Goal: Complete application form: Complete application form

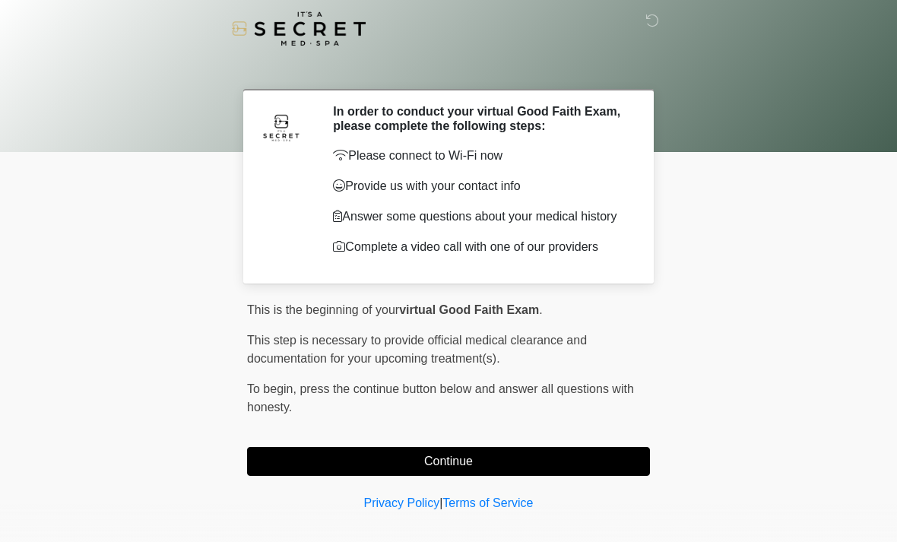
click at [294, 476] on button "Continue" at bounding box center [448, 461] width 403 height 29
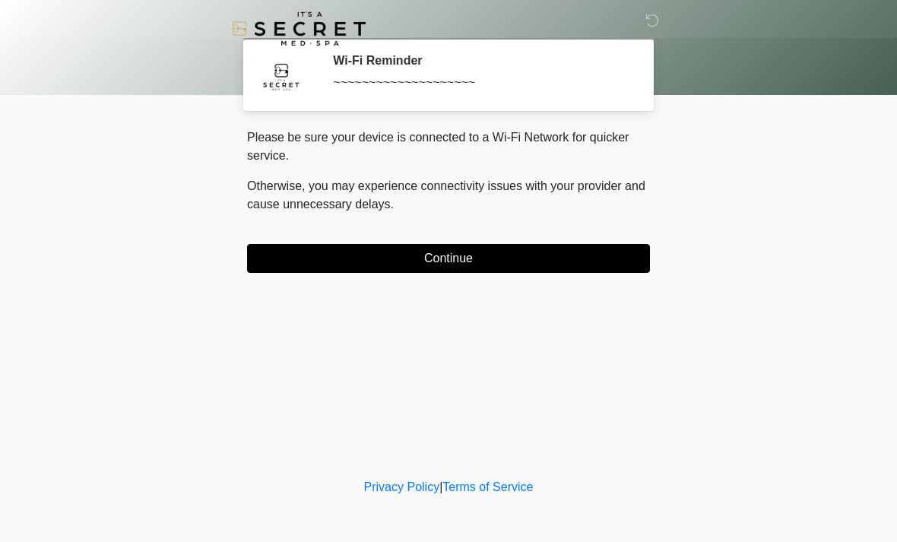
click at [325, 263] on button "Continue" at bounding box center [448, 258] width 403 height 29
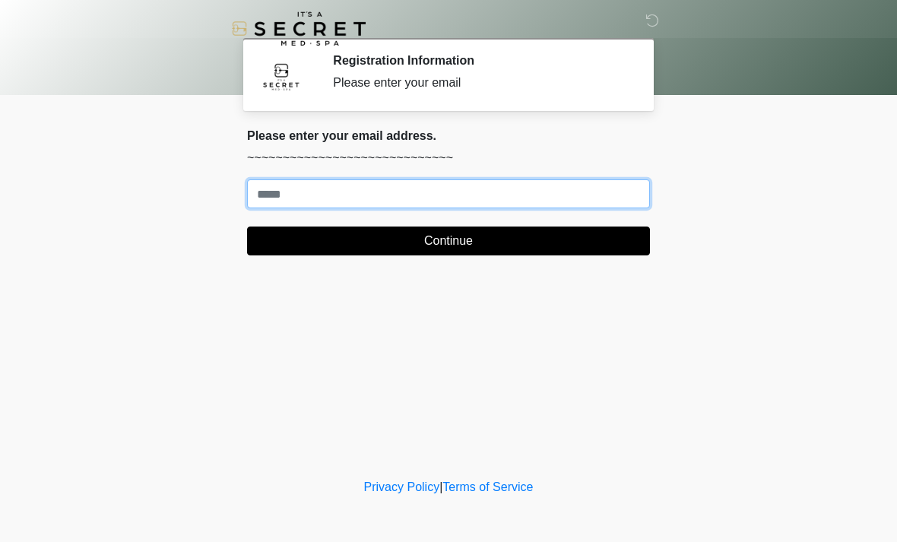
click at [295, 189] on input "Where should we email your treatment plan?" at bounding box center [448, 193] width 403 height 29
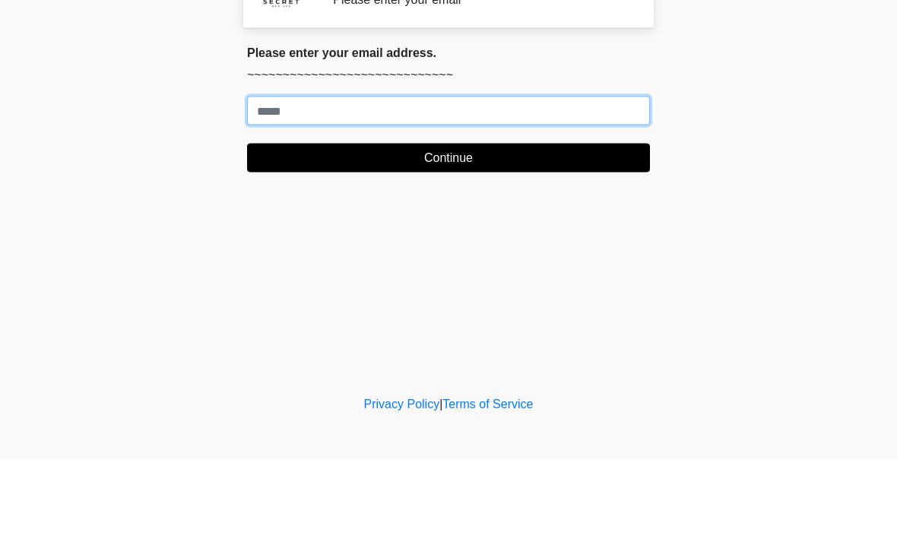
click at [281, 179] on input "Where should we email your treatment plan?" at bounding box center [448, 193] width 403 height 29
paste input "**********"
type input "**********"
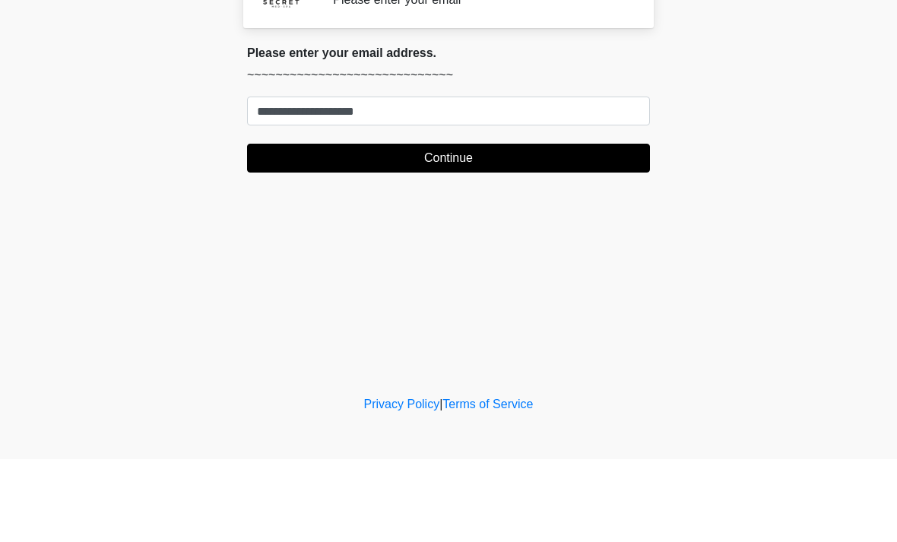
click at [278, 227] on button "Continue" at bounding box center [448, 241] width 403 height 29
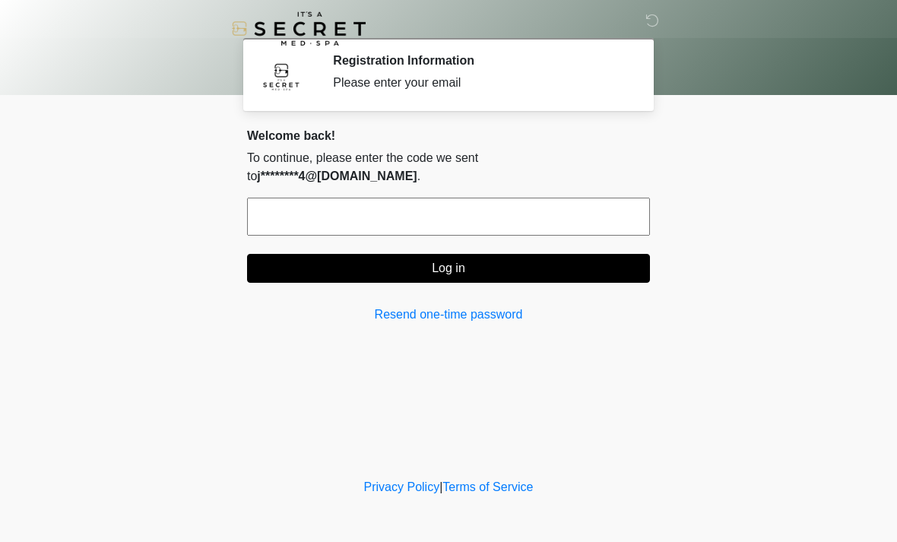
click at [362, 204] on input "text" at bounding box center [448, 217] width 403 height 38
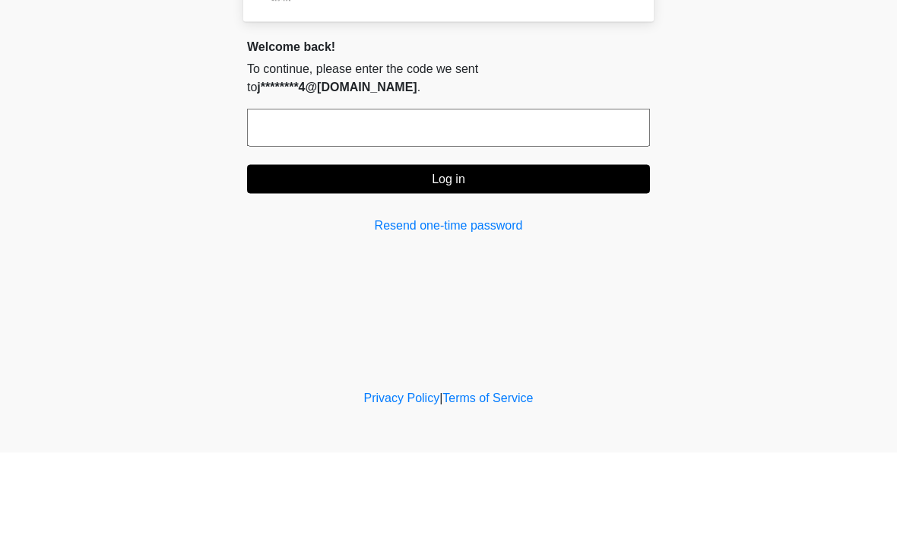
click at [386, 306] on link "Resend one-time password" at bounding box center [448, 315] width 403 height 18
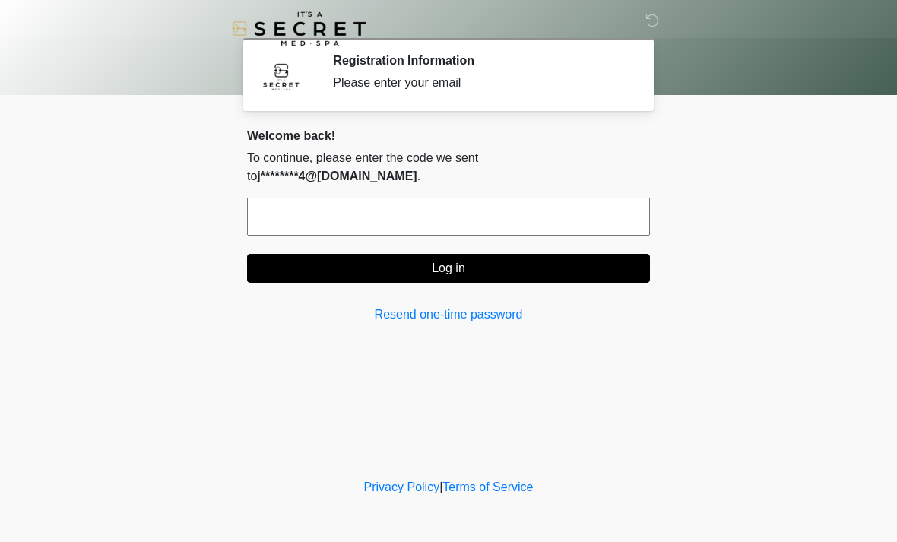
click at [312, 198] on input "text" at bounding box center [448, 217] width 403 height 38
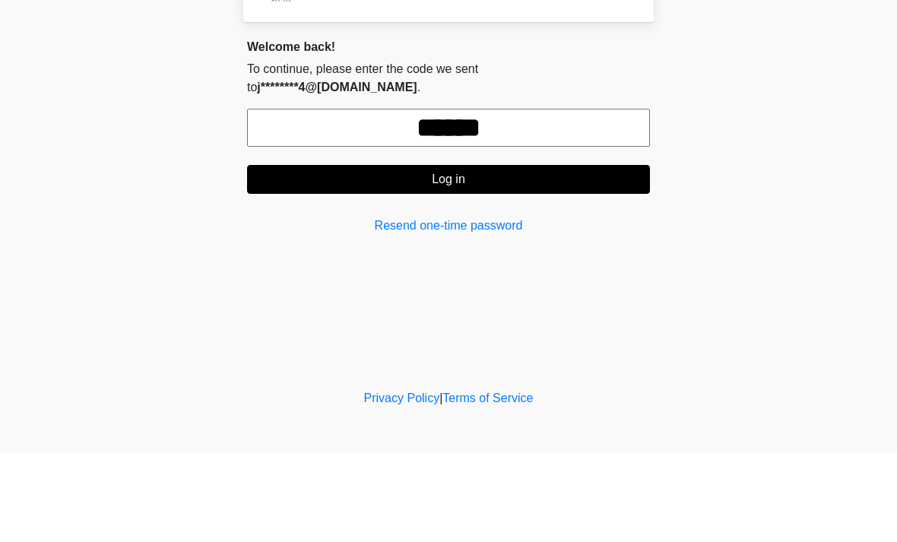
type input "******"
click at [303, 254] on button "Log in" at bounding box center [448, 268] width 403 height 29
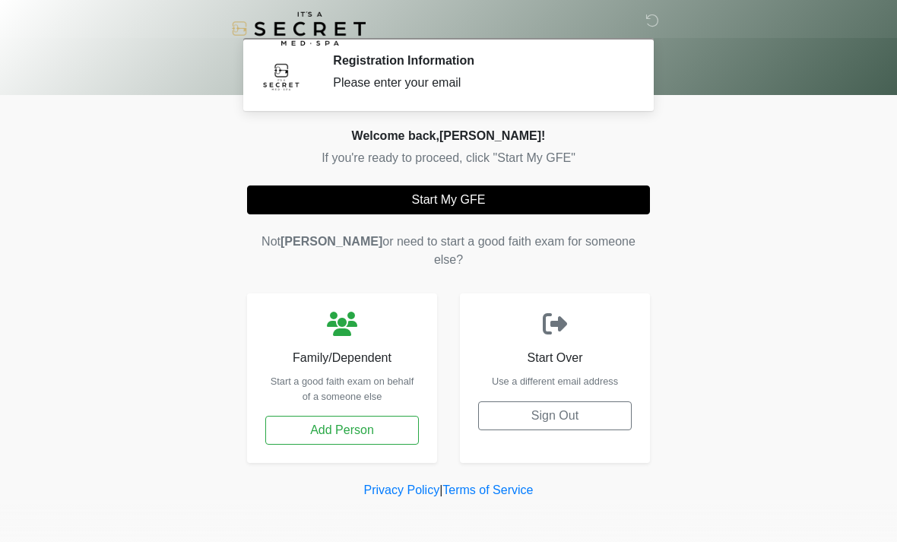
click at [306, 197] on button "Start My GFE" at bounding box center [448, 200] width 403 height 29
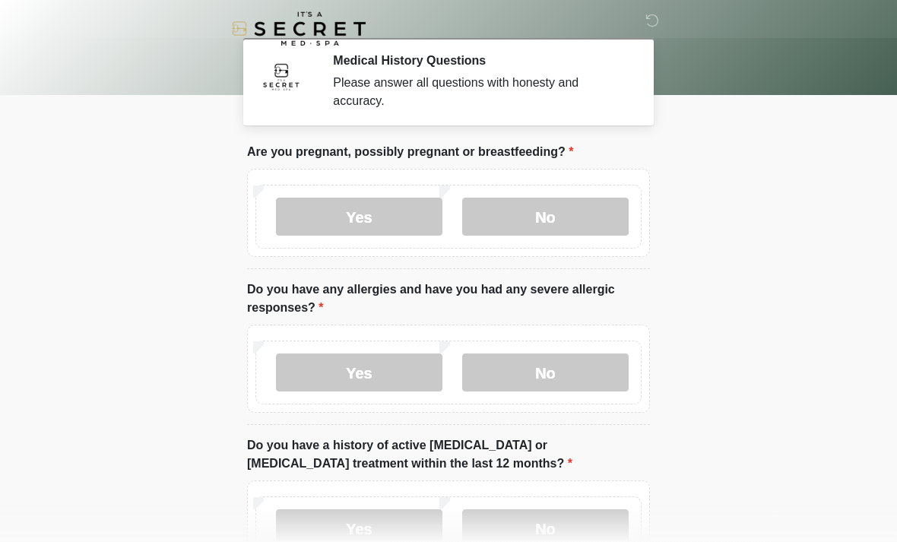
click at [569, 218] on label "No" at bounding box center [545, 217] width 167 height 38
click at [539, 379] on label "No" at bounding box center [545, 373] width 167 height 38
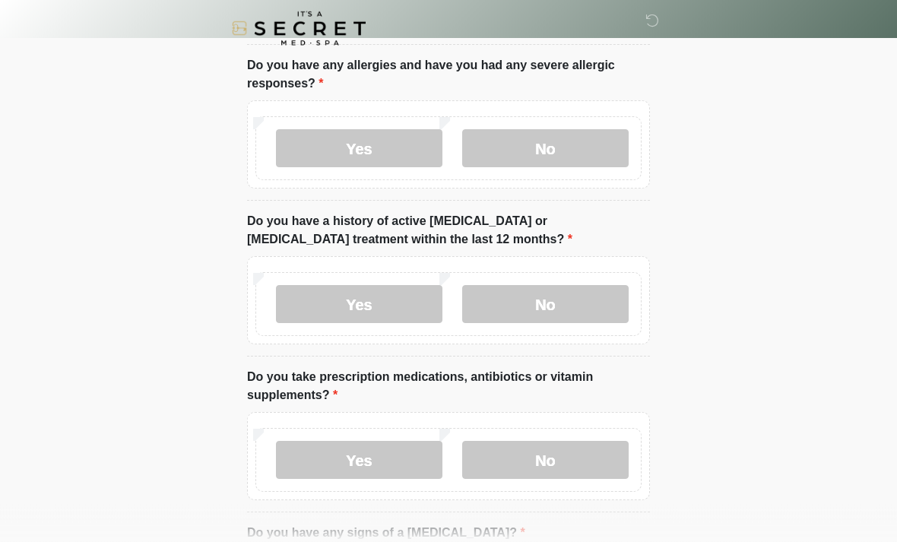
scroll to position [237, 0]
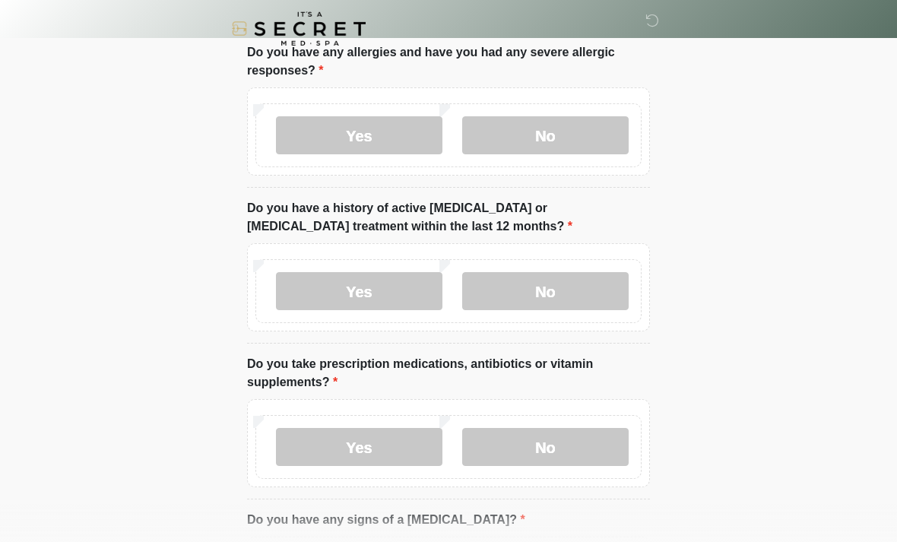
click at [580, 283] on label "No" at bounding box center [545, 291] width 167 height 38
click at [562, 452] on label "No" at bounding box center [545, 447] width 167 height 38
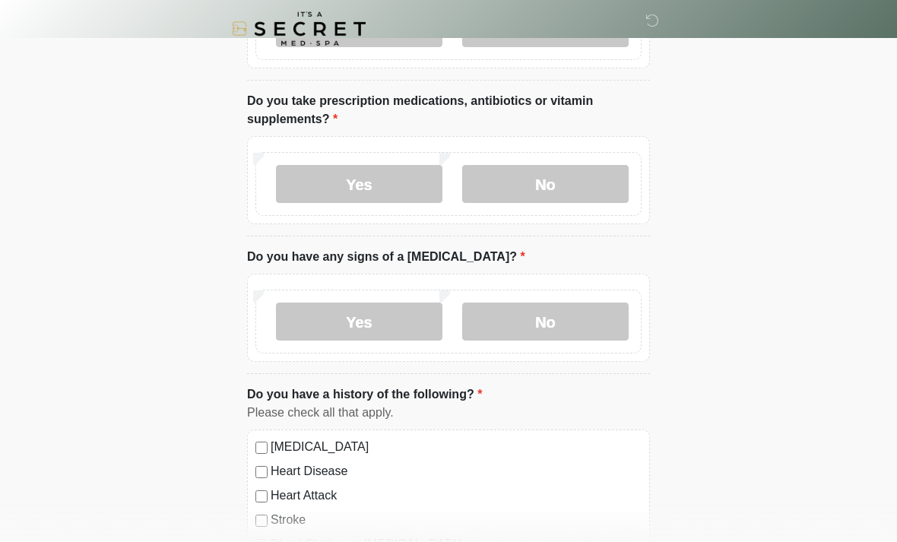
scroll to position [501, 0]
click at [566, 316] on label "No" at bounding box center [545, 321] width 167 height 38
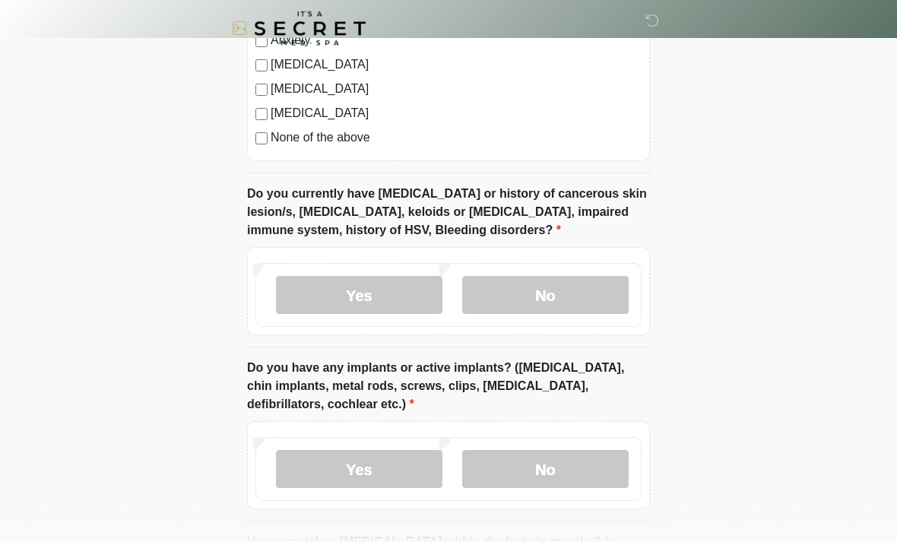
scroll to position [1077, 0]
click at [553, 297] on label "No" at bounding box center [545, 295] width 167 height 38
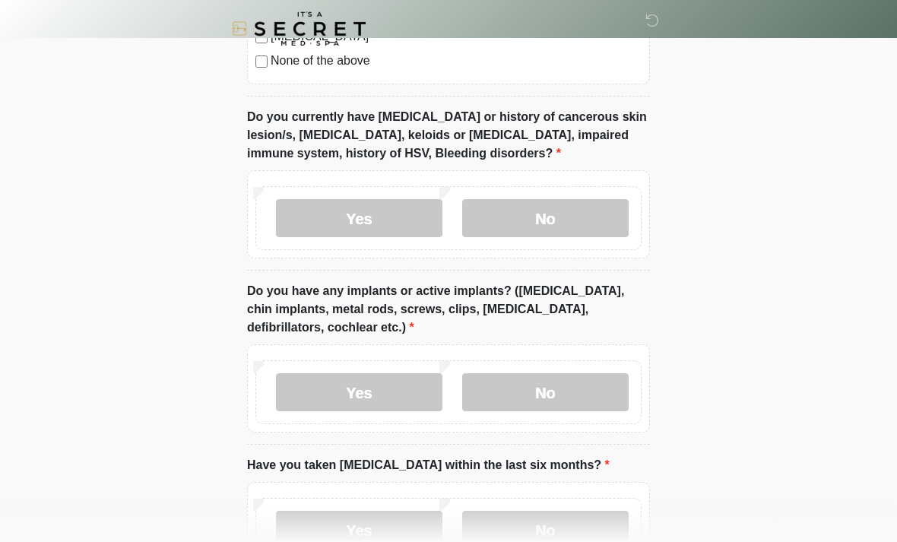
scroll to position [1157, 0]
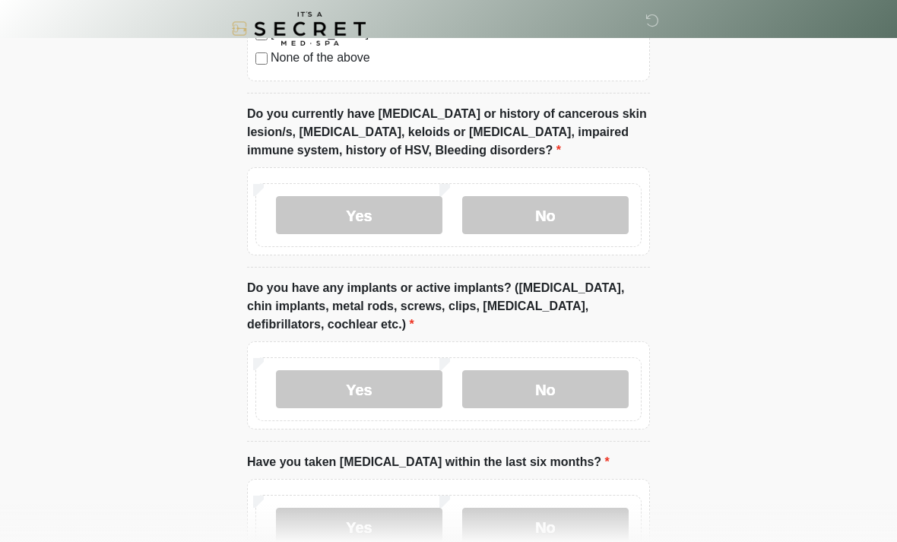
click at [533, 395] on label "No" at bounding box center [545, 389] width 167 height 38
click at [547, 519] on label "No" at bounding box center [545, 527] width 167 height 38
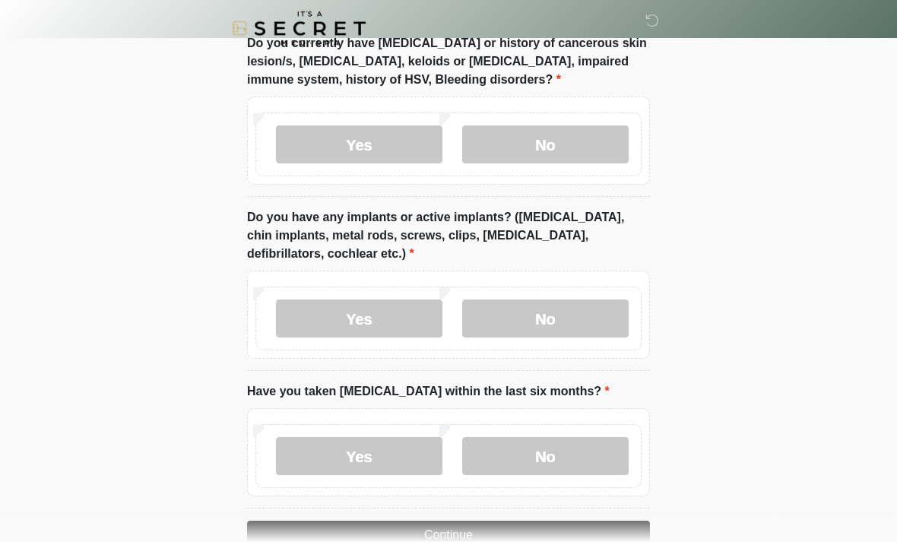
scroll to position [1266, 0]
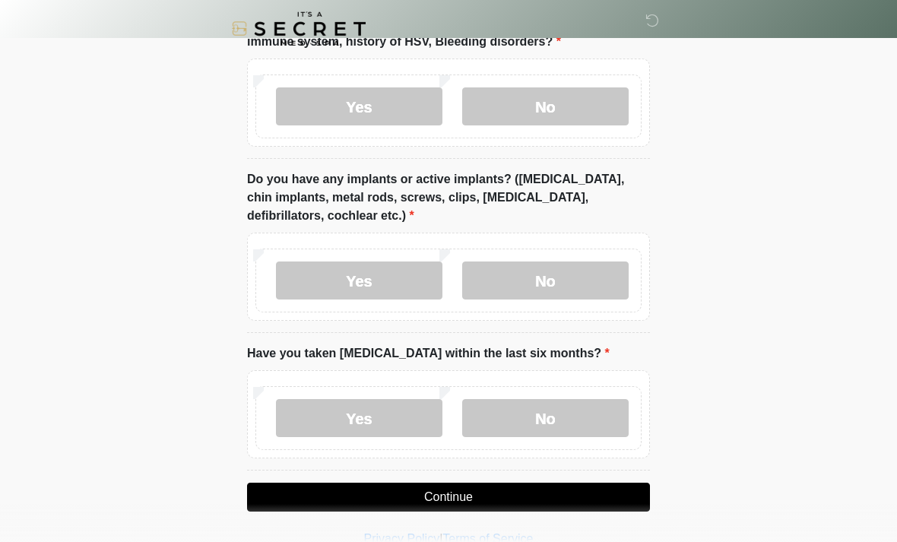
click at [579, 500] on button "Continue" at bounding box center [448, 497] width 403 height 29
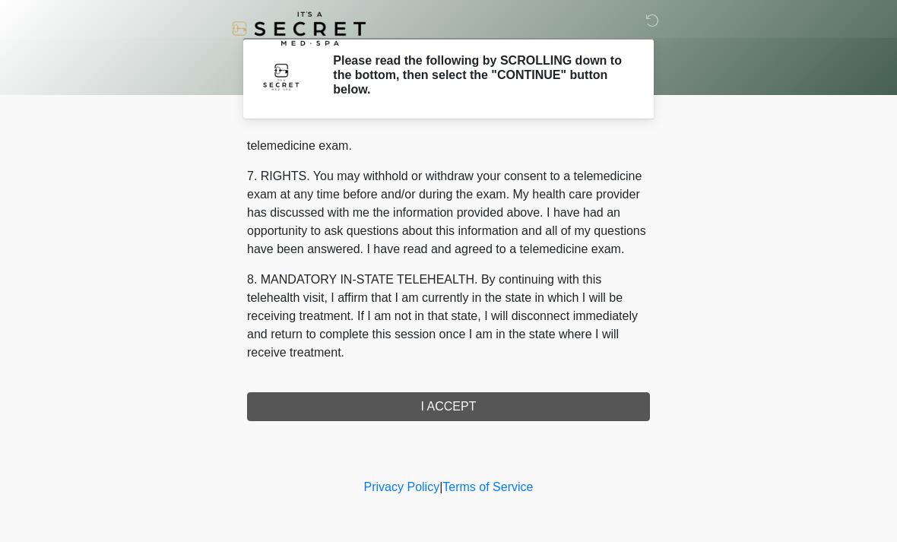
scroll to position [644, 0]
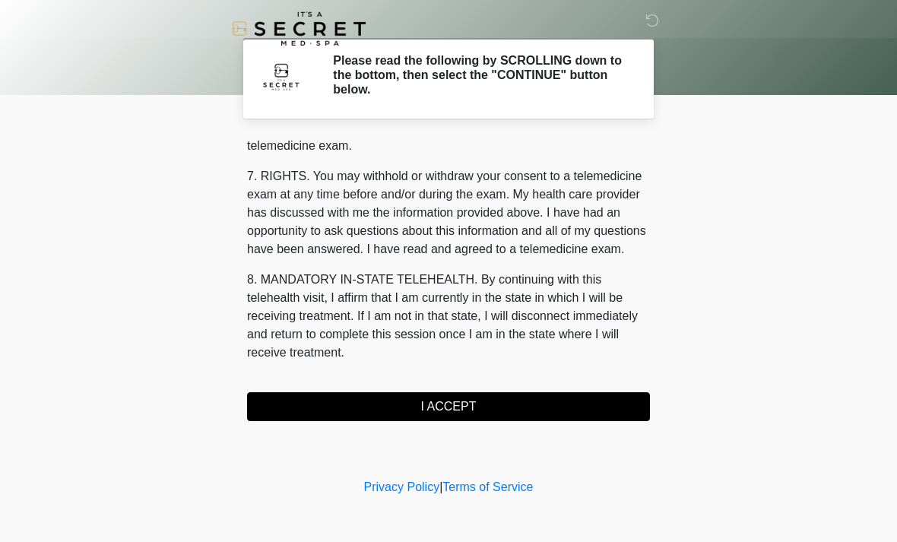
click at [535, 407] on button "I ACCEPT" at bounding box center [448, 406] width 403 height 29
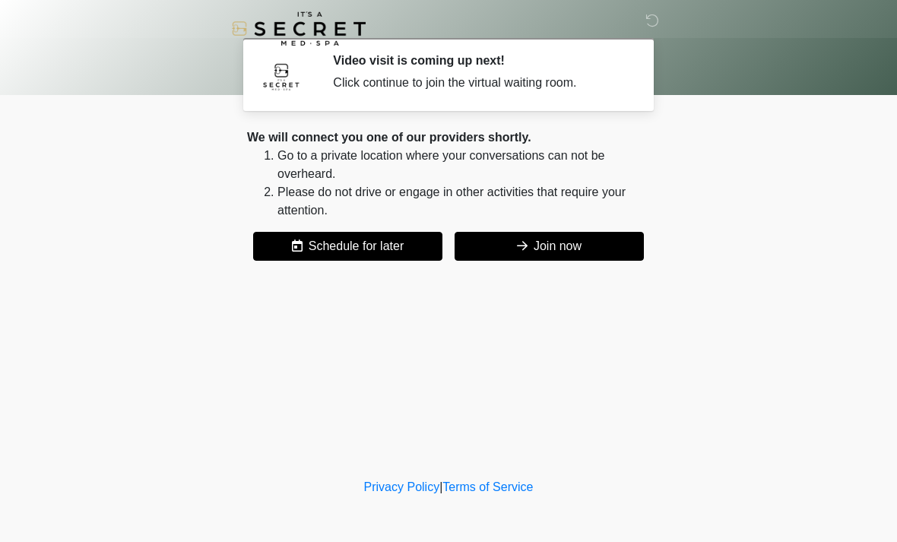
click at [608, 253] on button "Join now" at bounding box center [549, 246] width 189 height 29
